Goal: Use online tool/utility: Utilize a website feature to perform a specific function

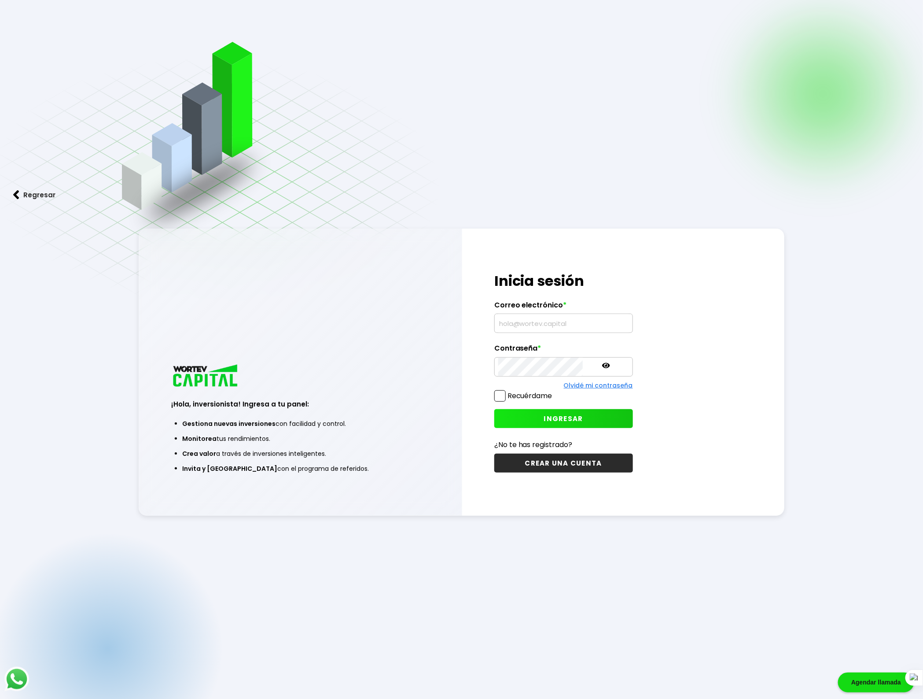
click at [545, 323] on input "text" at bounding box center [563, 323] width 131 height 18
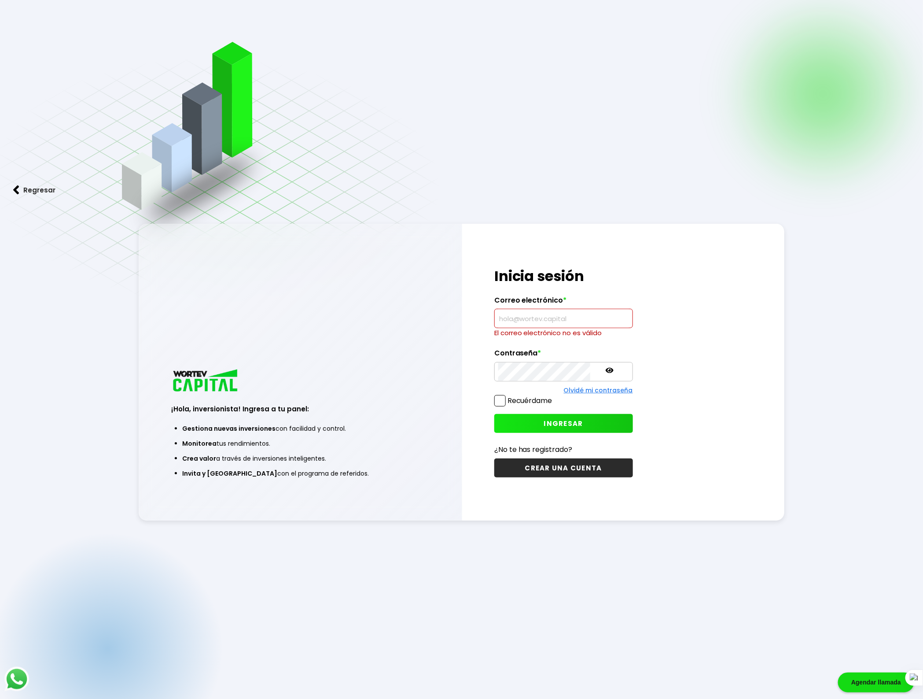
type input "[EMAIL_ADDRESS][DOMAIN_NAME]"
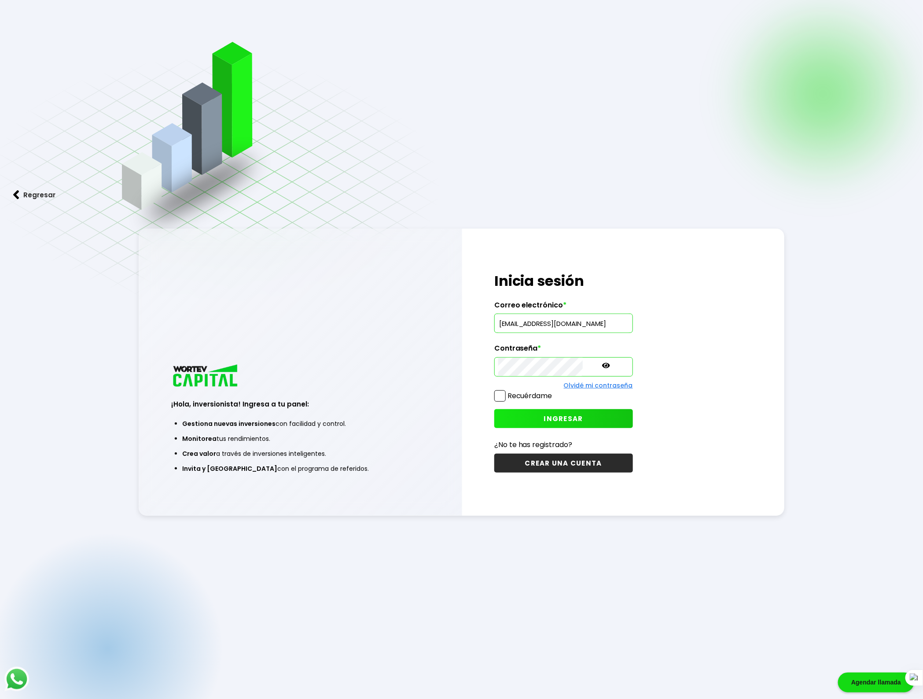
click at [503, 394] on span at bounding box center [499, 395] width 11 height 11
click at [554, 391] on input "Recuérdame" at bounding box center [554, 391] width 0 height 0
click at [544, 416] on span "INGRESAR" at bounding box center [563, 418] width 39 height 9
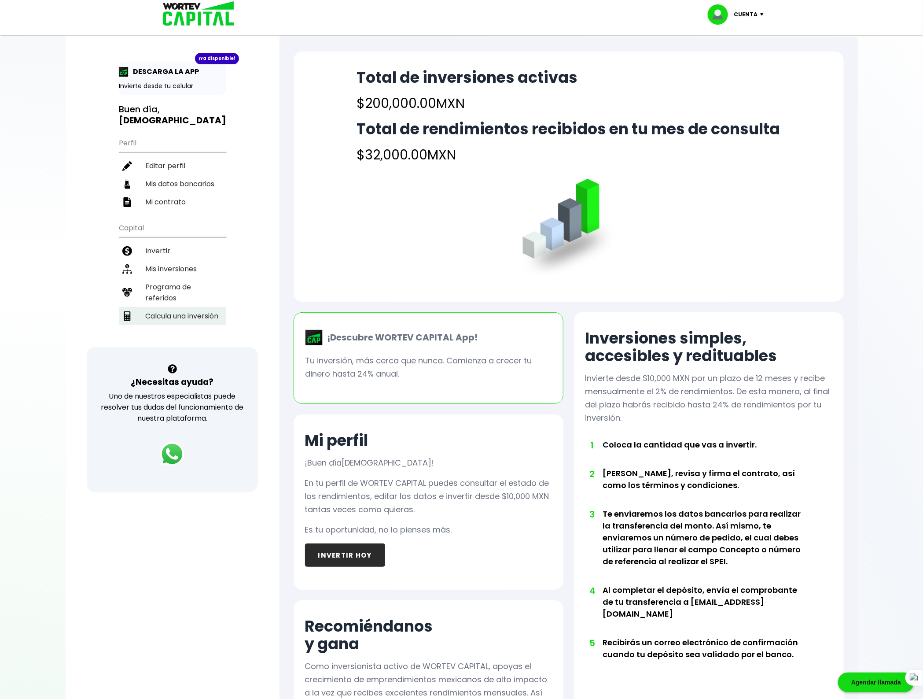
click at [168, 307] on li "Calcula una inversión" at bounding box center [172, 316] width 107 height 18
select select "1"
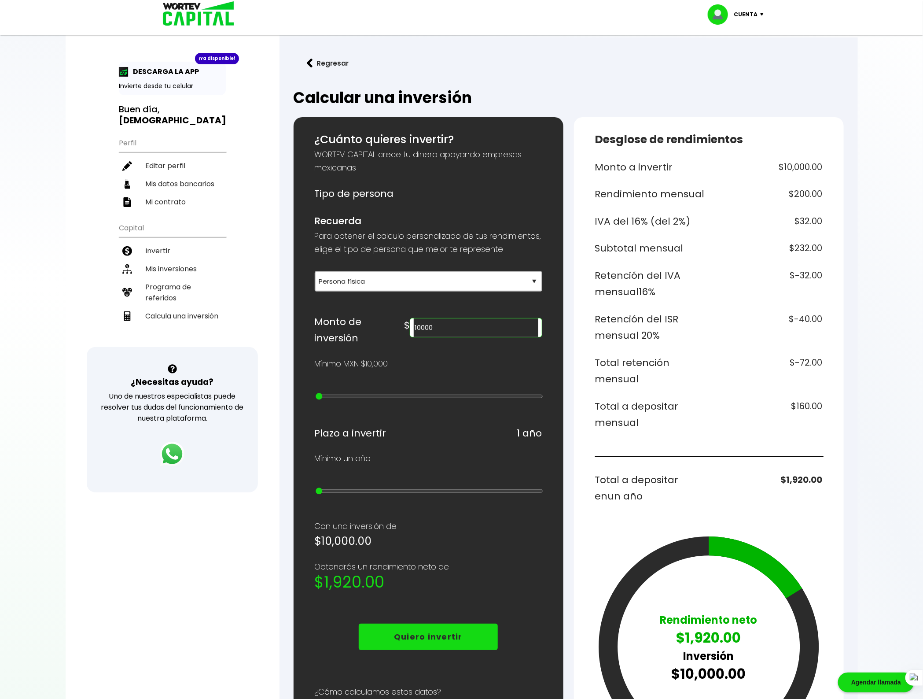
click at [492, 337] on input "10000" at bounding box center [476, 327] width 124 height 18
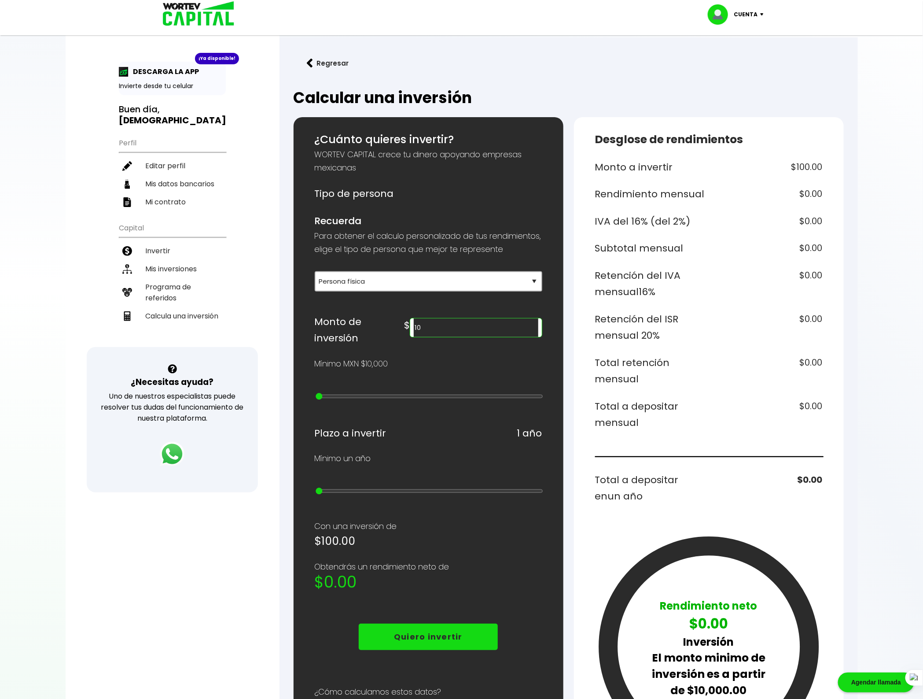
type input "1"
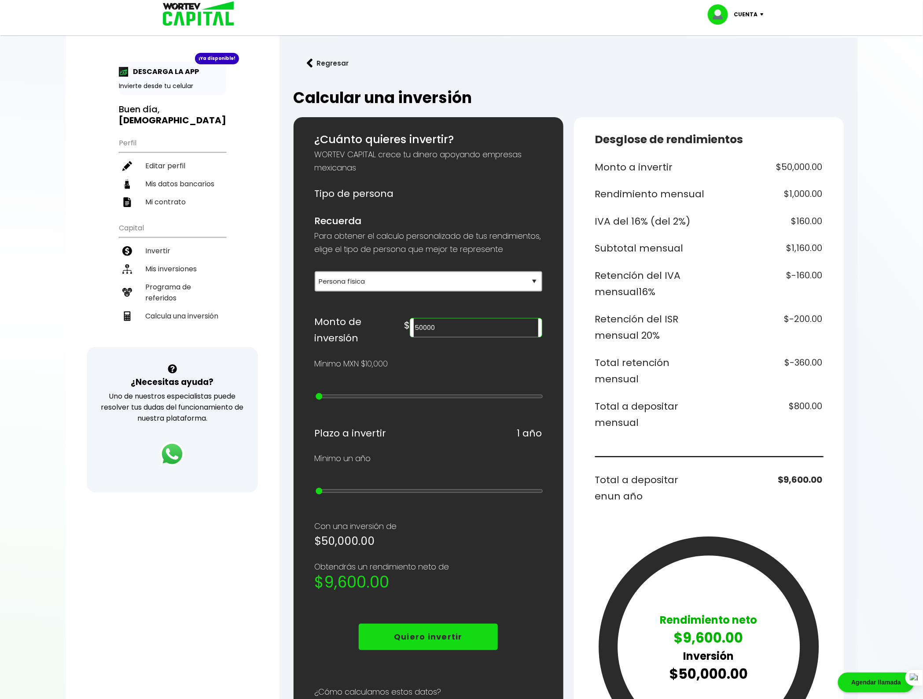
type input "50000"
